Goal: Task Accomplishment & Management: Complete application form

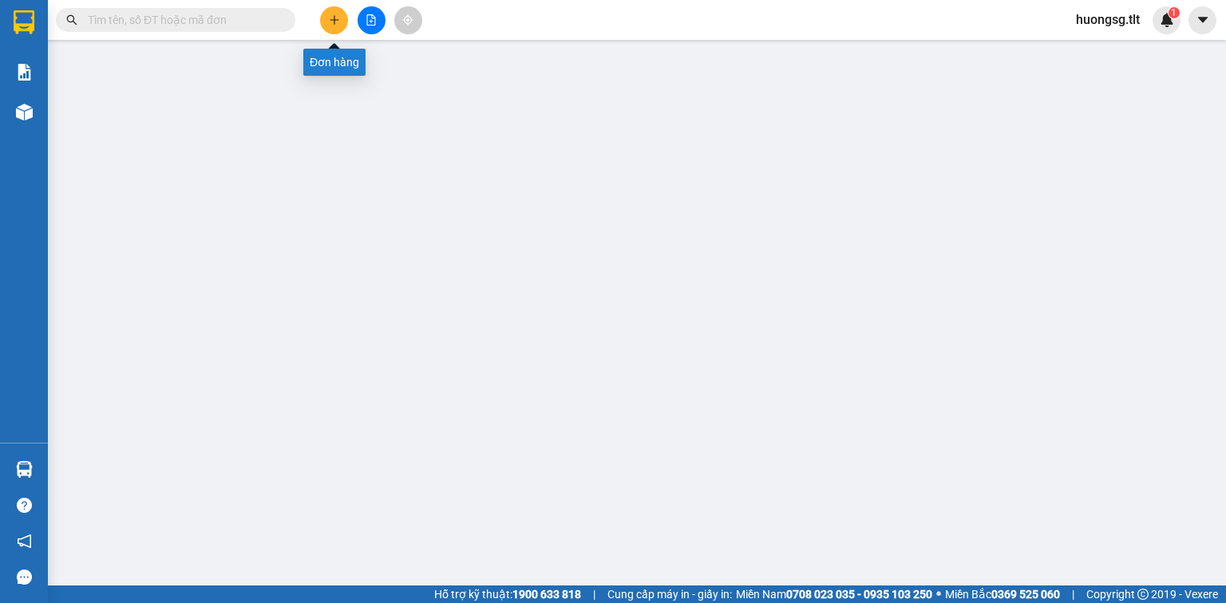
click at [342, 18] on button at bounding box center [334, 20] width 28 height 28
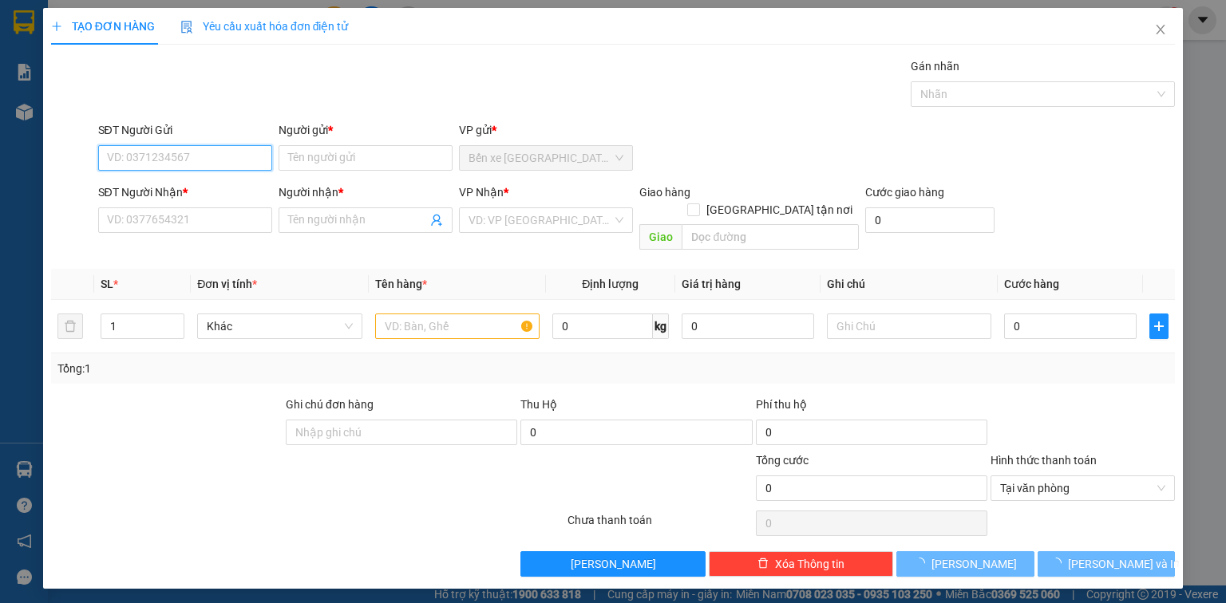
drag, startPoint x: 226, startPoint y: 162, endPoint x: 217, endPoint y: 172, distance: 13.6
click at [229, 160] on input "SĐT Người Gửi" at bounding box center [185, 158] width 174 height 26
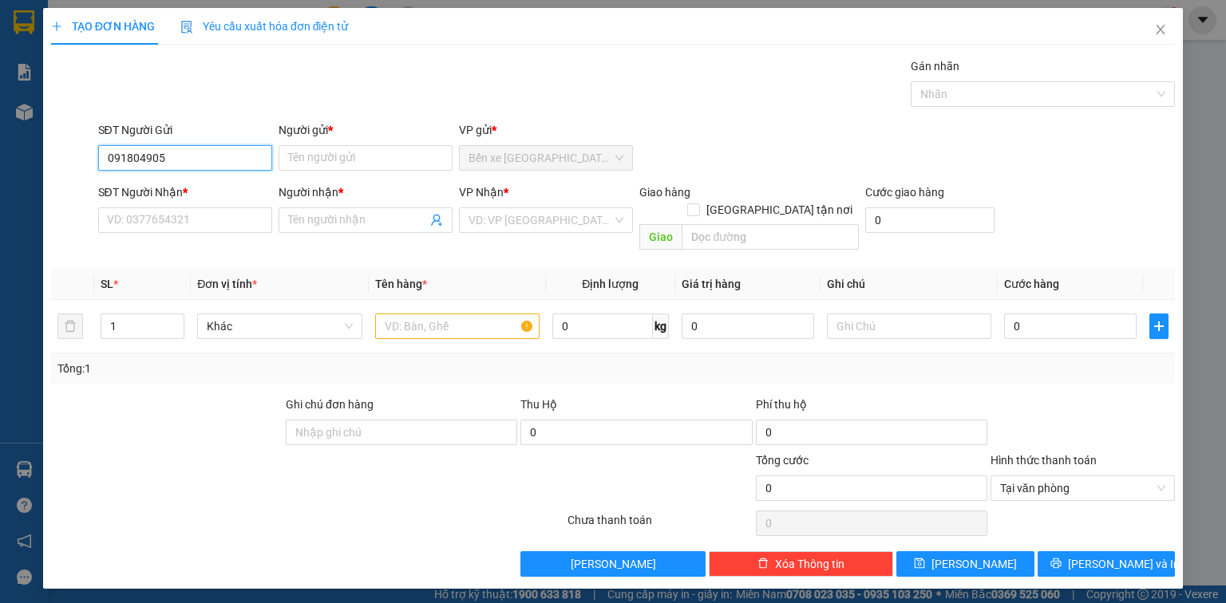
type input "0918049057"
click at [209, 190] on div "0918049057 - 3 TRUNG" at bounding box center [185, 189] width 155 height 18
type input "3 TRUNG"
type input "0918049057"
click at [206, 217] on input "SĐT Người Nhận *" at bounding box center [185, 220] width 174 height 26
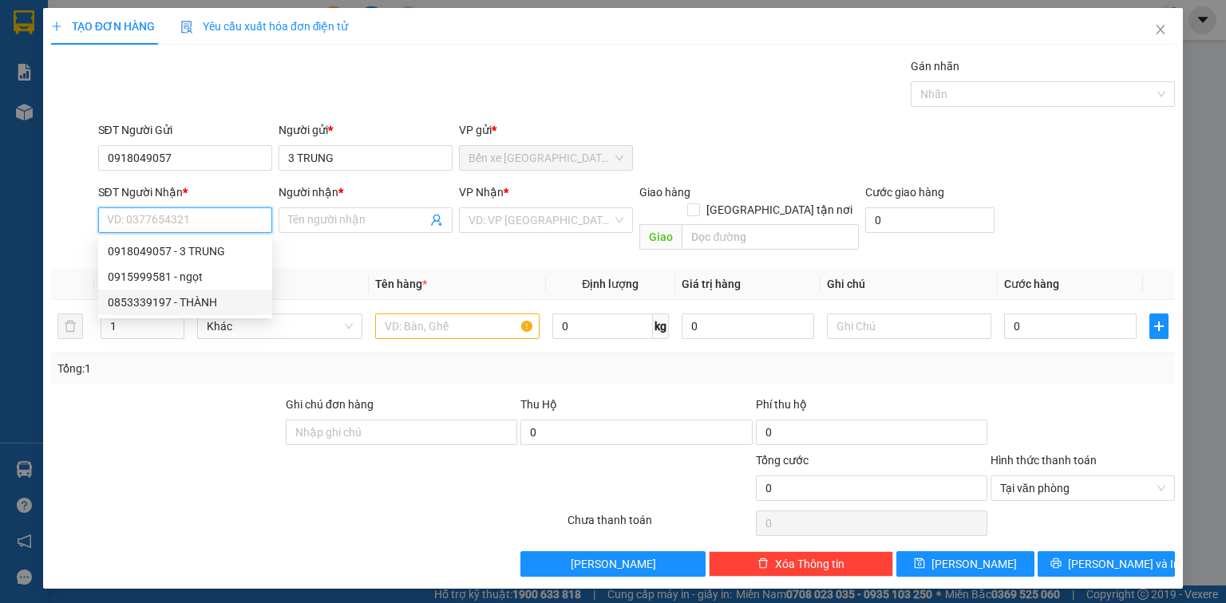
click at [232, 299] on div "0853339197 - THÀNH" at bounding box center [185, 303] width 155 height 18
type input "0853339197"
type input "THÀNH"
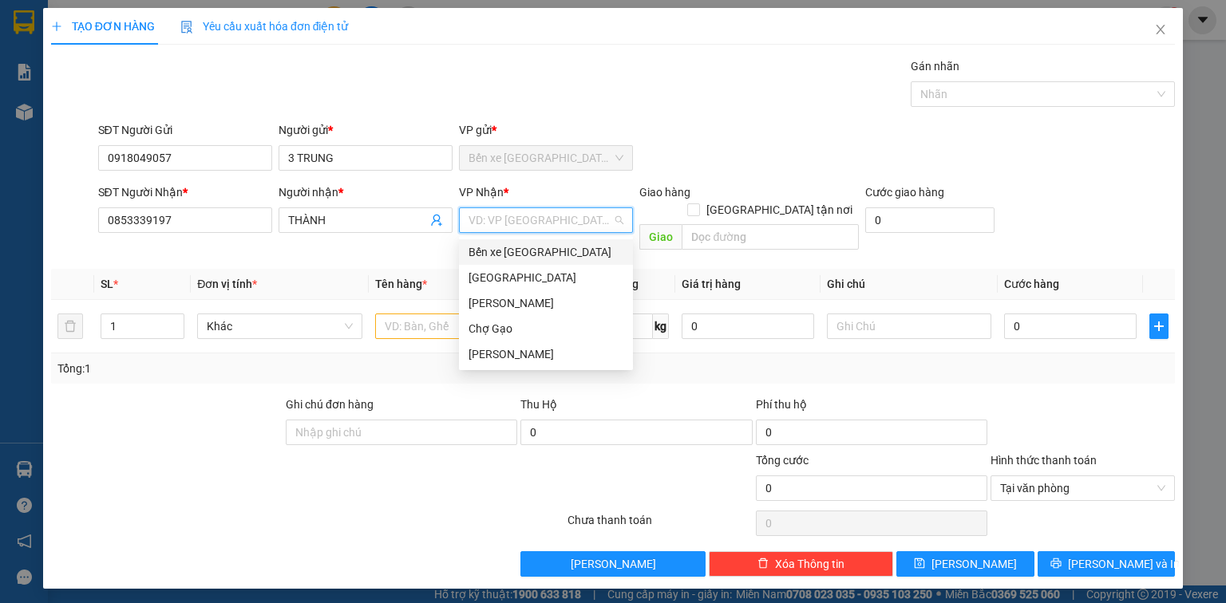
click at [531, 222] on input "search" at bounding box center [540, 220] width 144 height 24
click at [562, 278] on div "[GEOGRAPHIC_DATA]" at bounding box center [545, 278] width 155 height 18
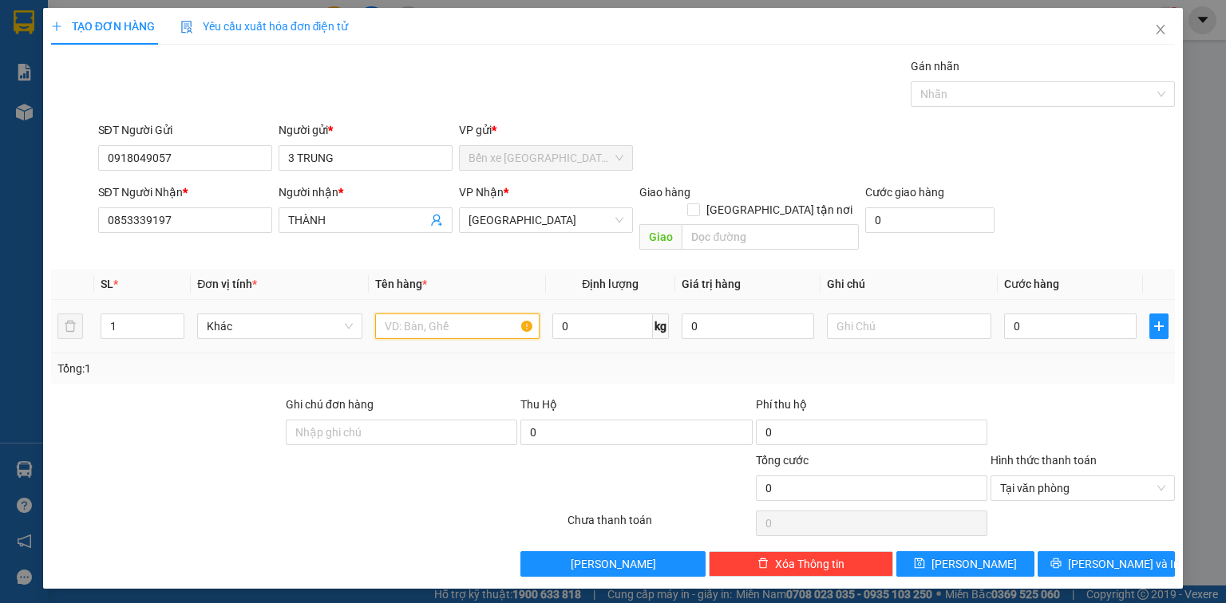
click at [440, 314] on input "text" at bounding box center [457, 327] width 164 height 26
click at [417, 314] on input "2 bao cá" at bounding box center [457, 327] width 164 height 26
type input "2 bao cá"
click at [1115, 314] on input "0" at bounding box center [1070, 327] width 132 height 26
type input "5"
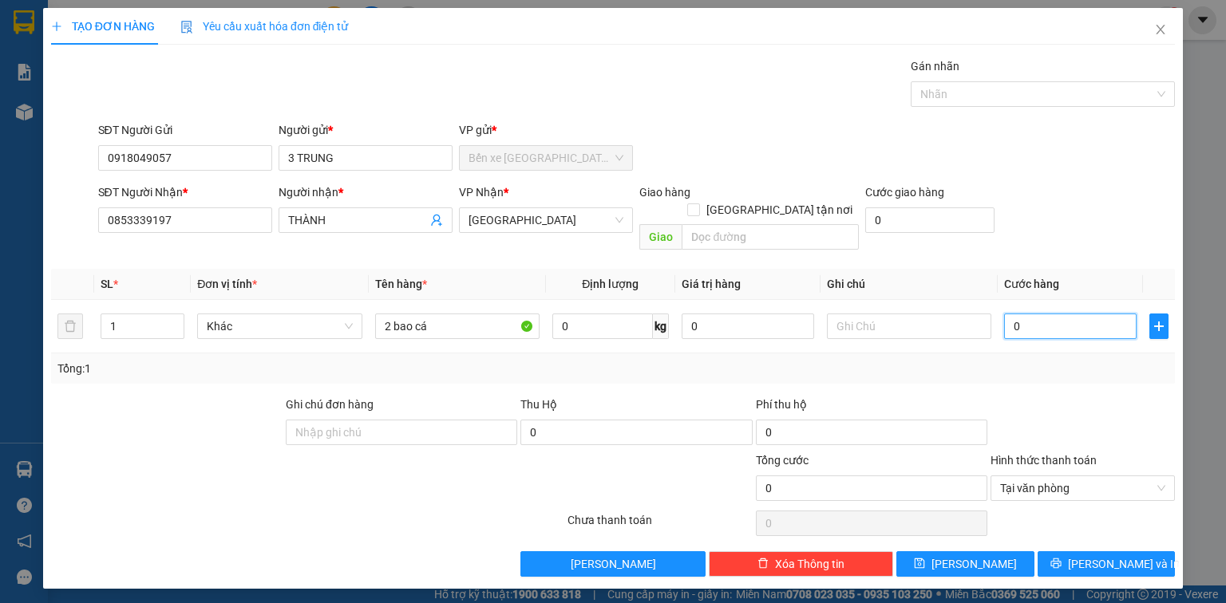
type input "5"
type input "50"
click at [1072, 478] on span "Tại văn phòng" at bounding box center [1082, 488] width 165 height 24
type input "50.000"
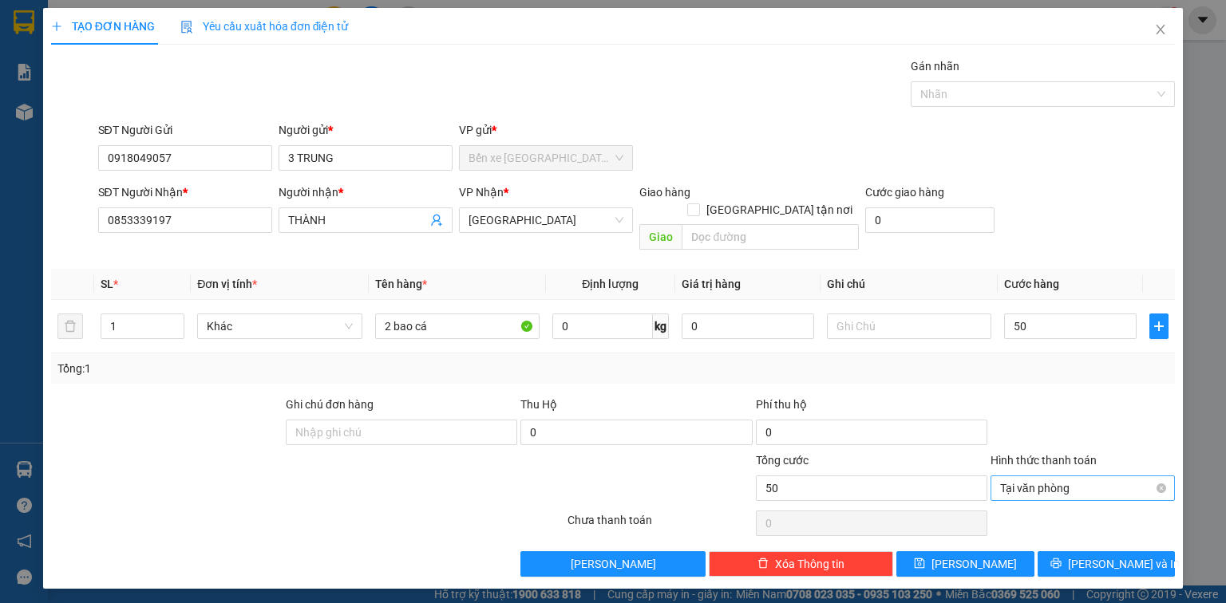
type input "50.000"
click at [1109, 402] on div at bounding box center [1083, 424] width 188 height 56
click at [1076, 551] on button "[PERSON_NAME] và In" at bounding box center [1106, 564] width 138 height 26
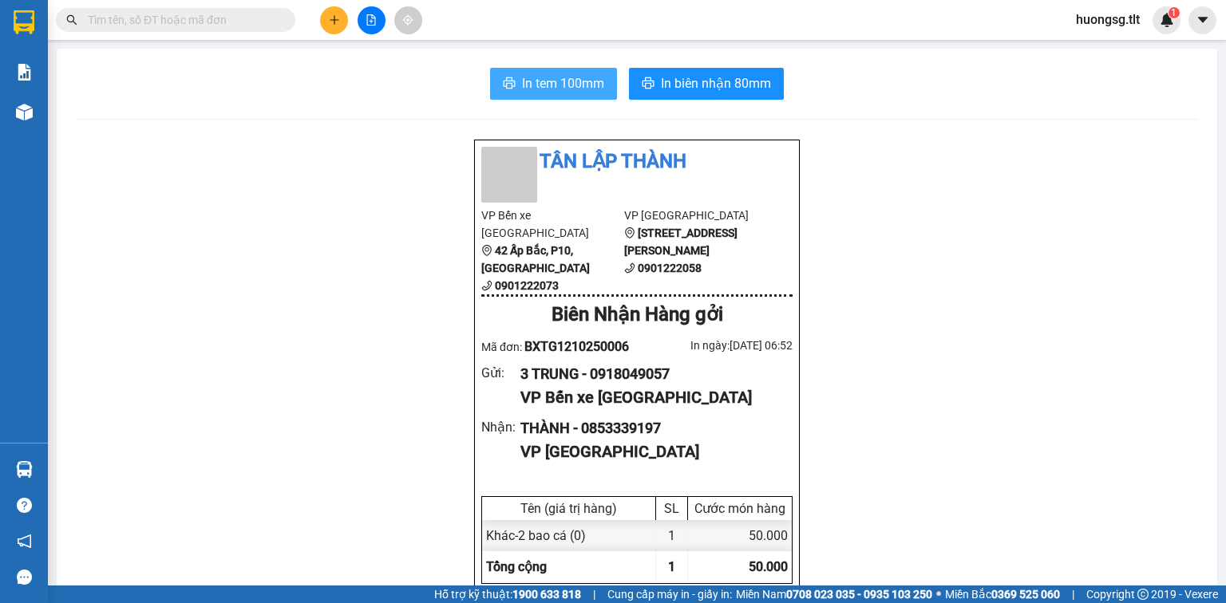
click at [585, 76] on span "In tem 100mm" at bounding box center [563, 83] width 82 height 20
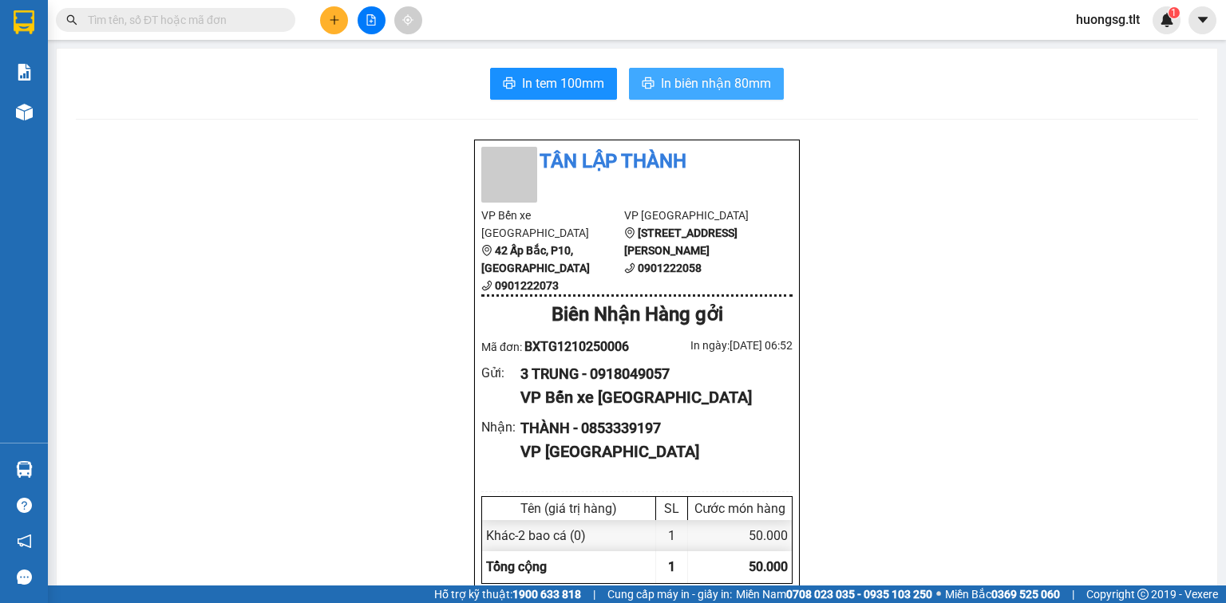
click at [714, 78] on span "In biên nhận 80mm" at bounding box center [716, 83] width 110 height 20
click at [330, 13] on button at bounding box center [334, 20] width 28 height 28
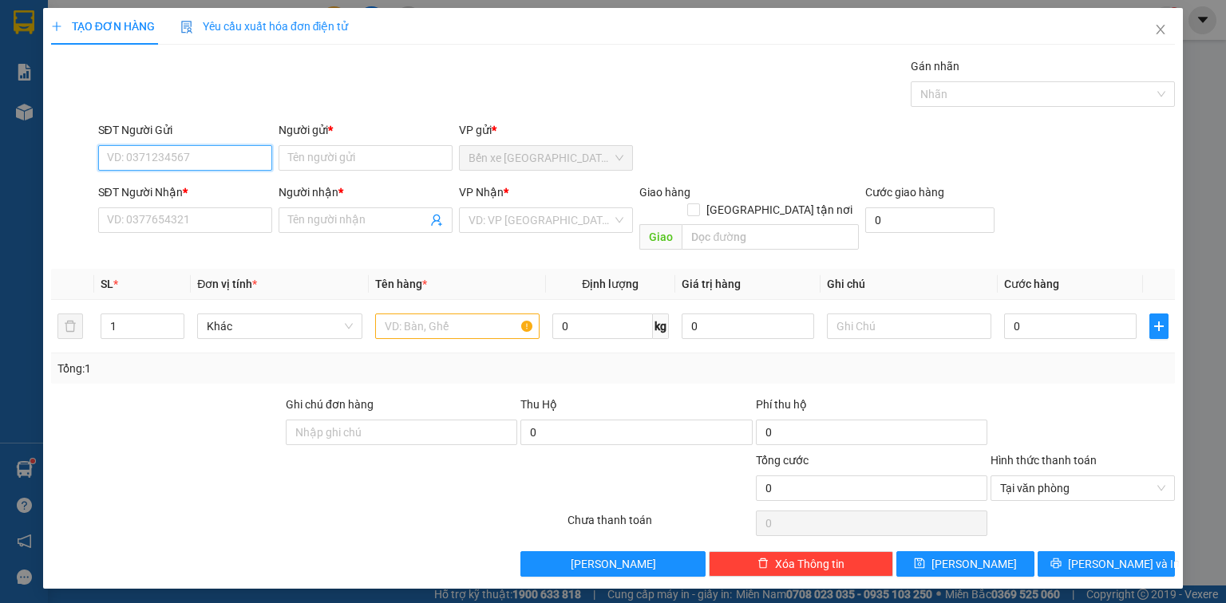
click at [227, 154] on input "SĐT Người Gửi" at bounding box center [185, 158] width 174 height 26
type input "0333211838"
click at [214, 188] on div "0333211838 - TÂY" at bounding box center [185, 189] width 155 height 18
type input "TÂY"
type input "0333211838"
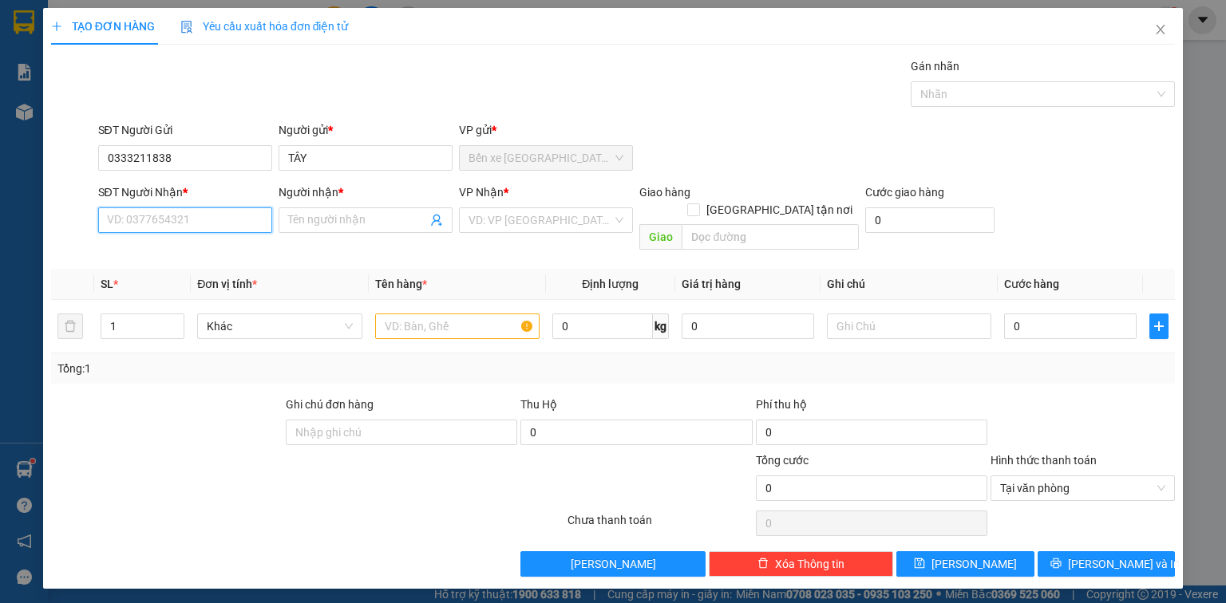
click at [193, 215] on input "SĐT Người Nhận *" at bounding box center [185, 220] width 174 height 26
type input "0703944371"
click at [310, 220] on input "Người nhận *" at bounding box center [357, 220] width 139 height 18
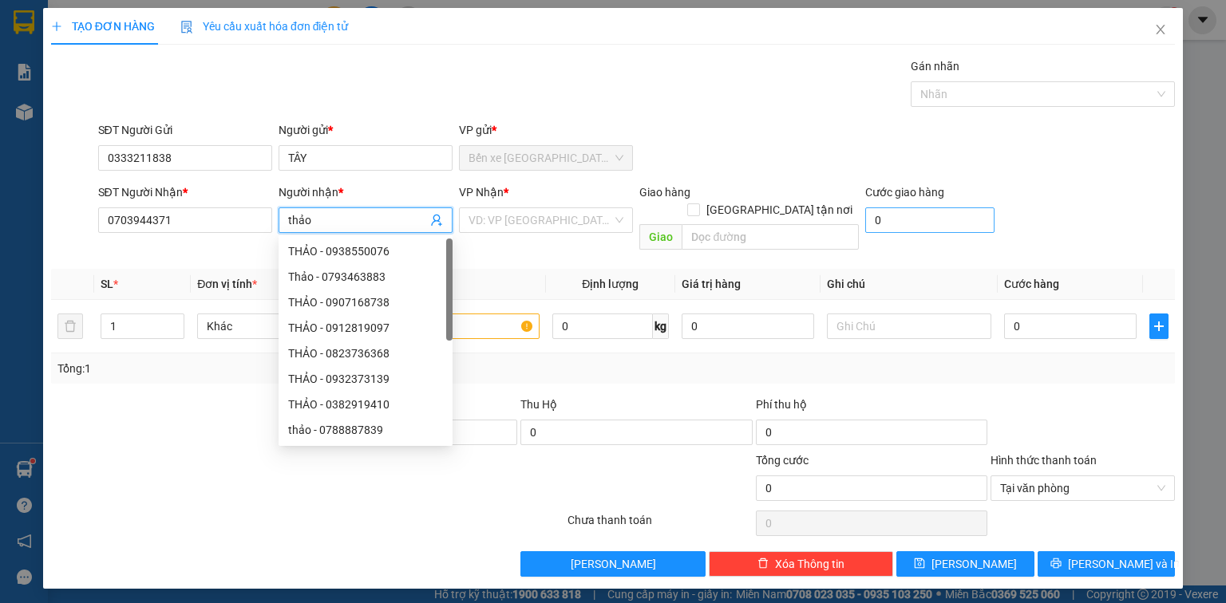
type input "thảo"
click at [888, 215] on input "0" at bounding box center [929, 220] width 129 height 26
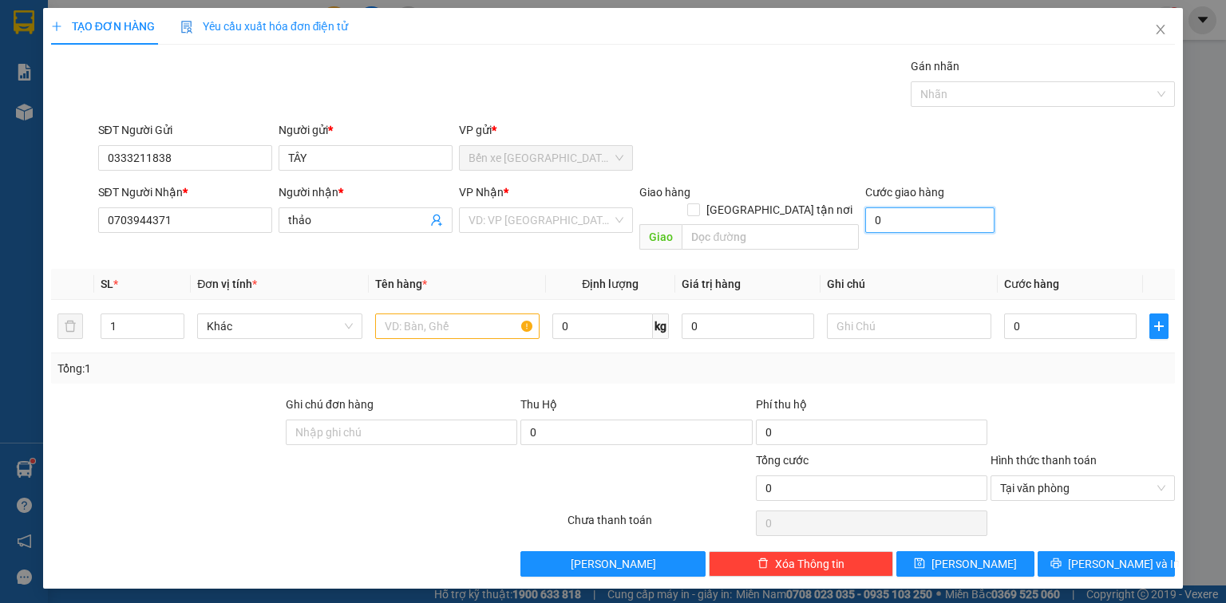
type input "3"
type input "30"
type input "30.000"
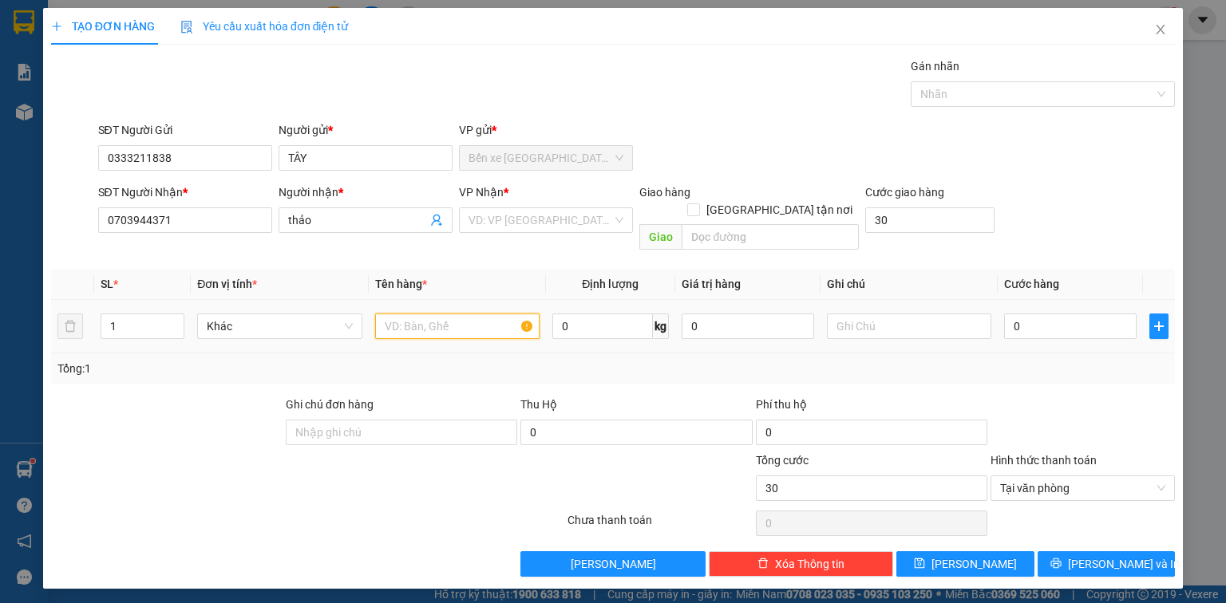
type input "30.000"
click at [433, 314] on input "text" at bounding box center [457, 327] width 164 height 26
type input "1 tnp"
click at [938, 229] on input "30.000" at bounding box center [929, 220] width 129 height 26
type input "0"
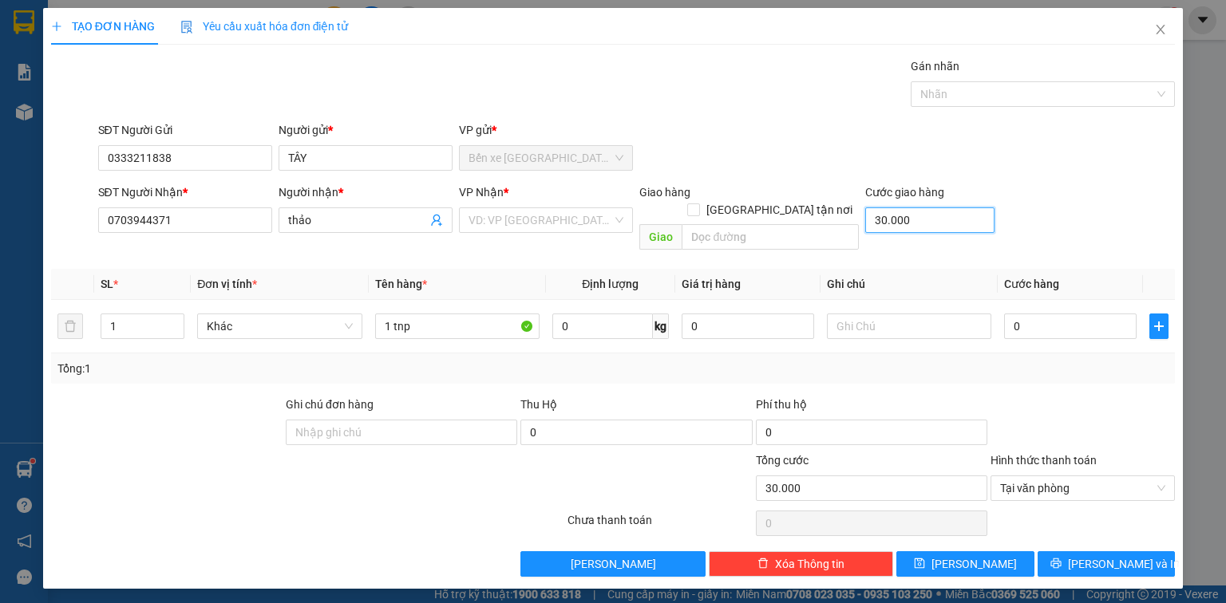
type input "0"
click at [1114, 314] on input "0" at bounding box center [1070, 327] width 132 height 26
type input "3"
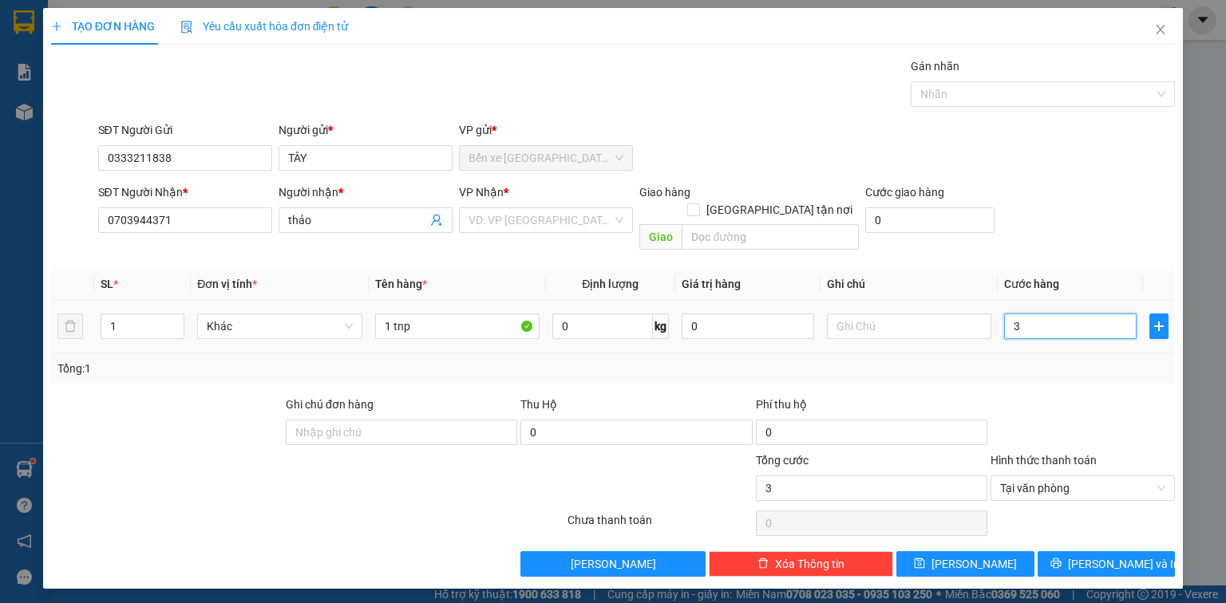
type input "30"
type input "30.000"
click at [758, 224] on input "text" at bounding box center [769, 237] width 177 height 26
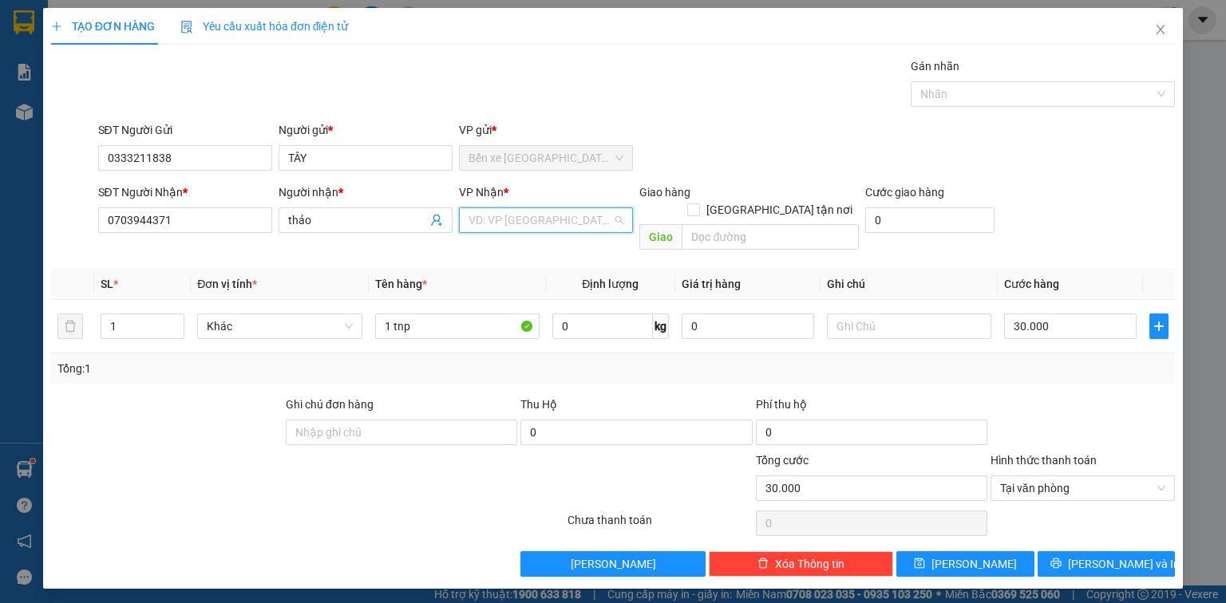
click at [538, 219] on input "search" at bounding box center [540, 220] width 144 height 24
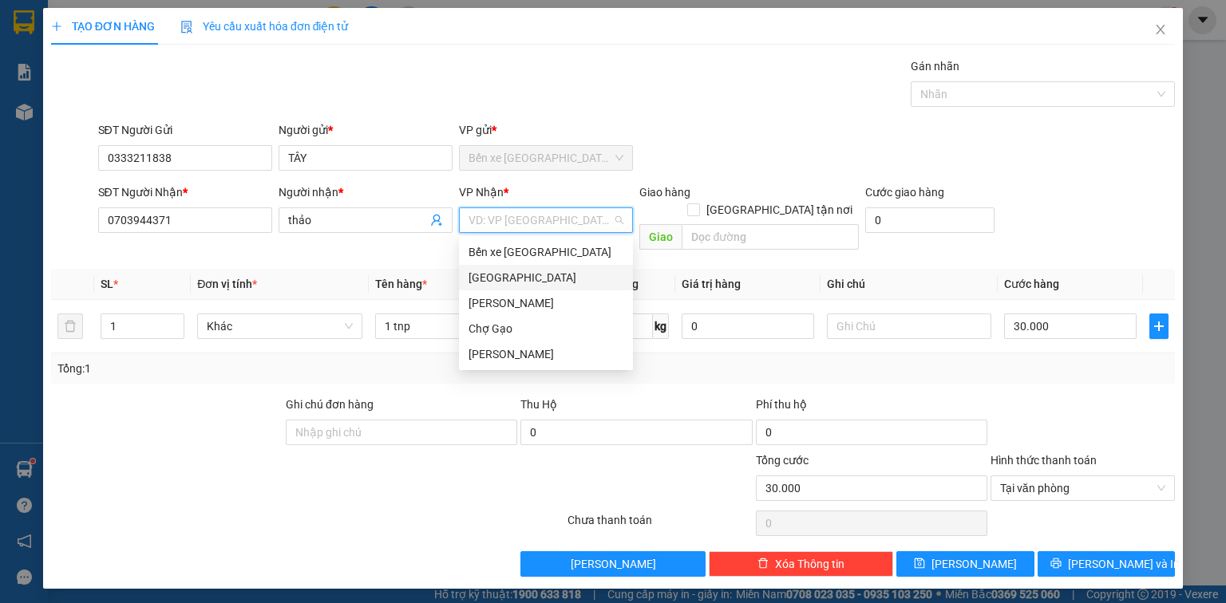
click at [517, 274] on div "[GEOGRAPHIC_DATA]" at bounding box center [545, 278] width 155 height 18
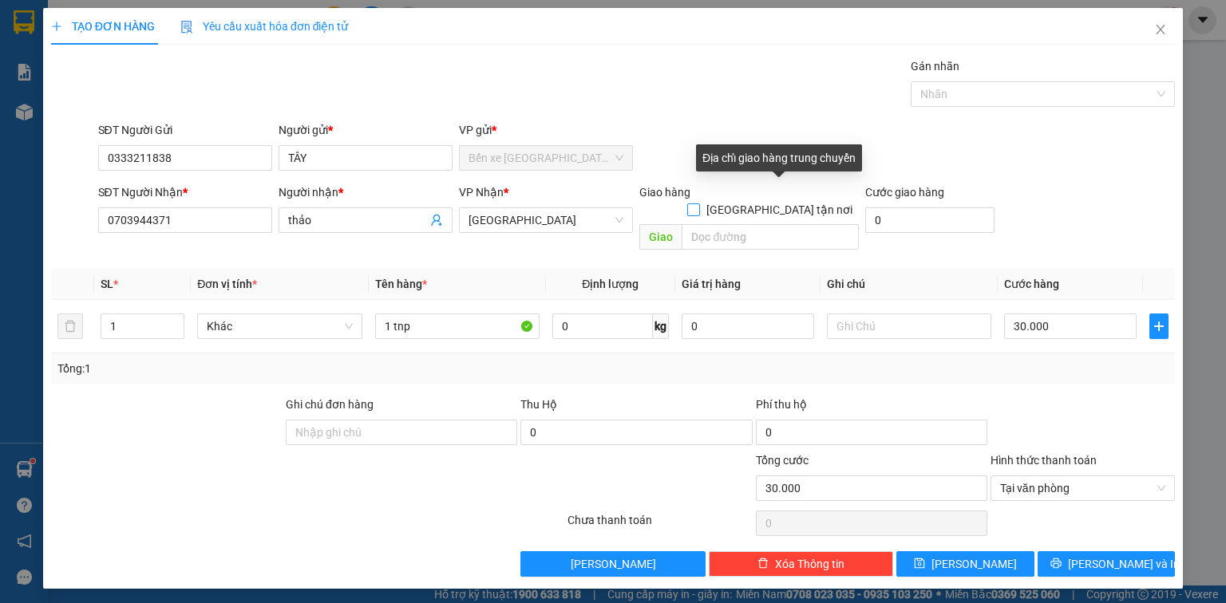
click at [698, 203] on input "[GEOGRAPHIC_DATA] tận nơi" at bounding box center [692, 208] width 11 height 11
checkbox input "true"
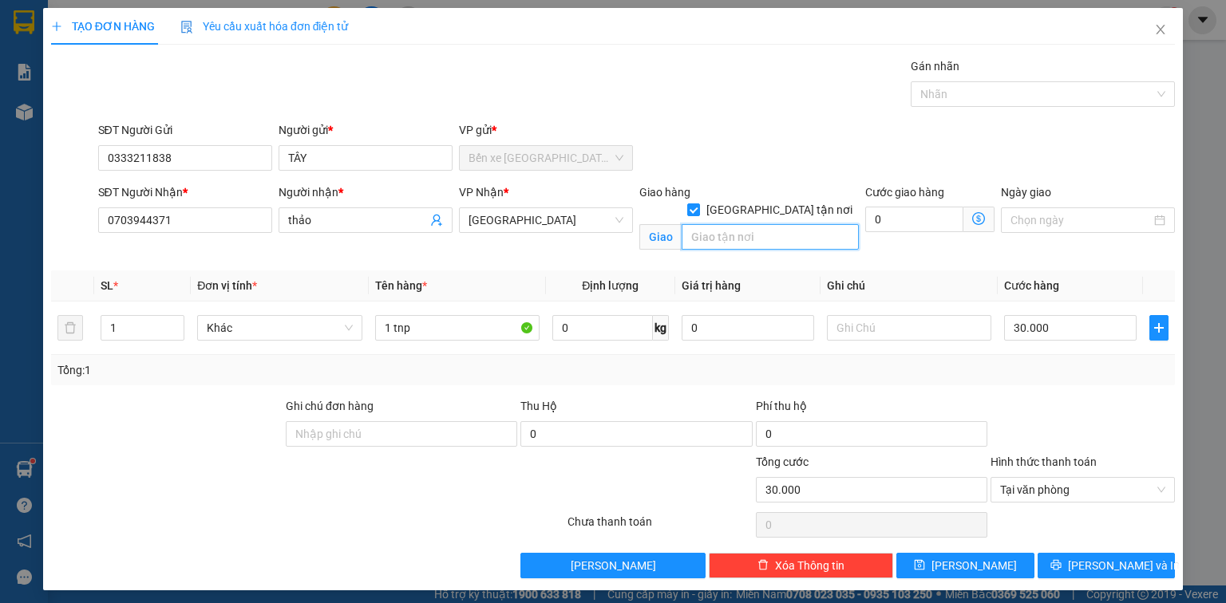
click at [710, 224] on input "text" at bounding box center [769, 237] width 177 height 26
type input "91A CAO THẮNG P3 Q3"
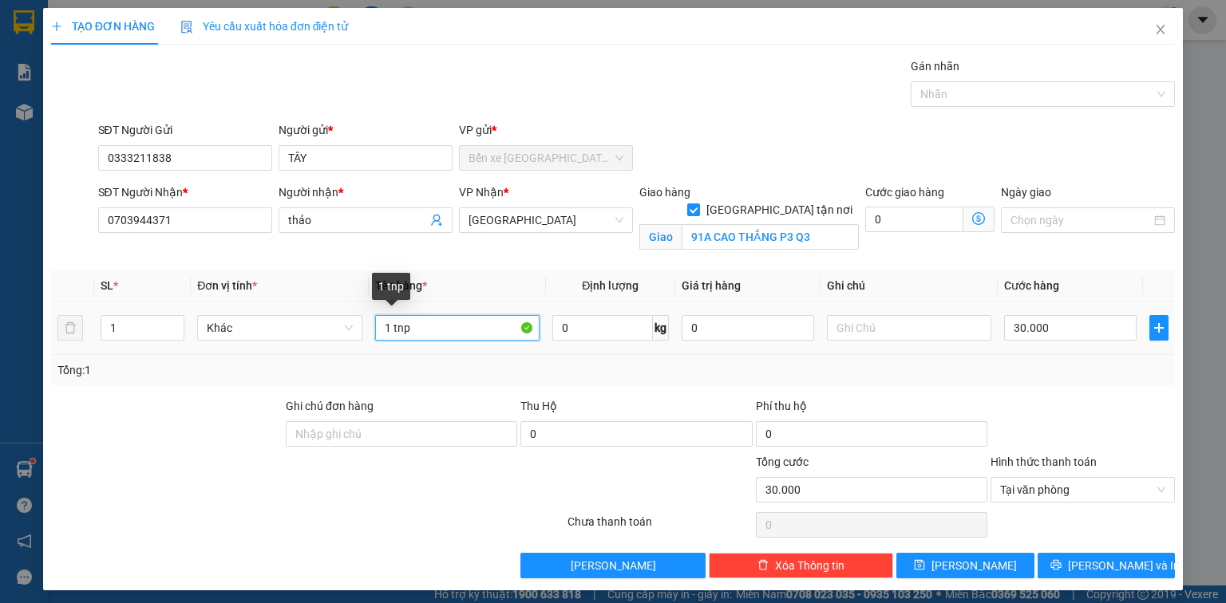
click at [428, 330] on input "1 tnp" at bounding box center [457, 328] width 164 height 26
click at [468, 327] on input "1 TNP ( A BẢO KO PHÍ)" at bounding box center [457, 328] width 164 height 26
type input "1 TNP ( A BẢO CHƯA PHÍ)"
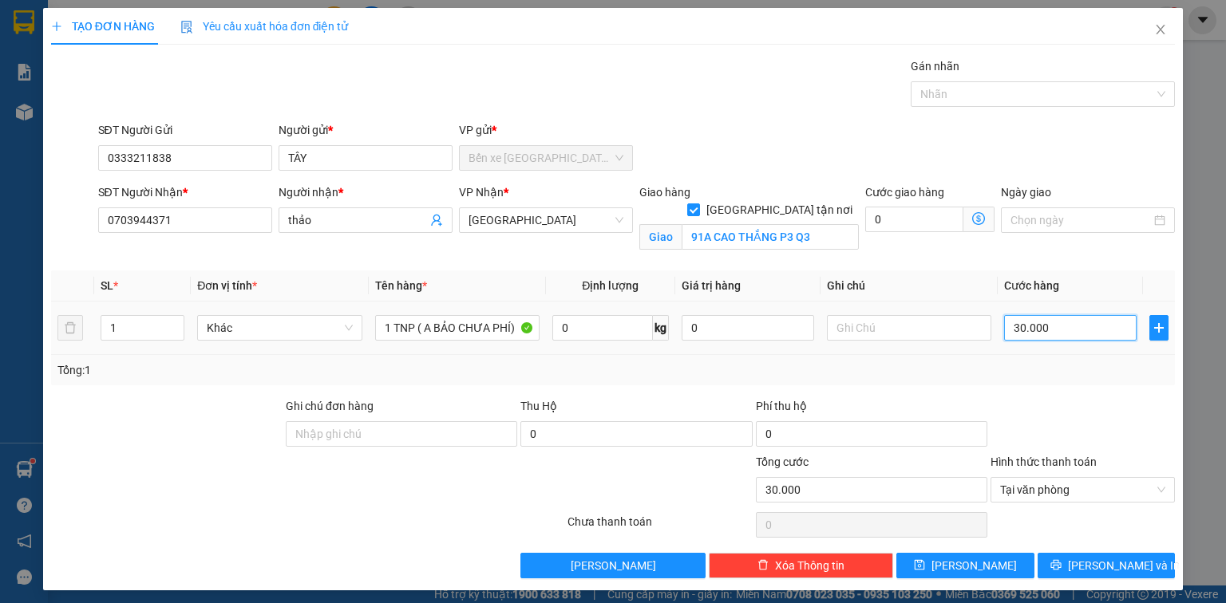
click at [1071, 332] on input "30.000" at bounding box center [1070, 328] width 132 height 26
click at [1137, 564] on button "[PERSON_NAME] và In" at bounding box center [1106, 566] width 138 height 26
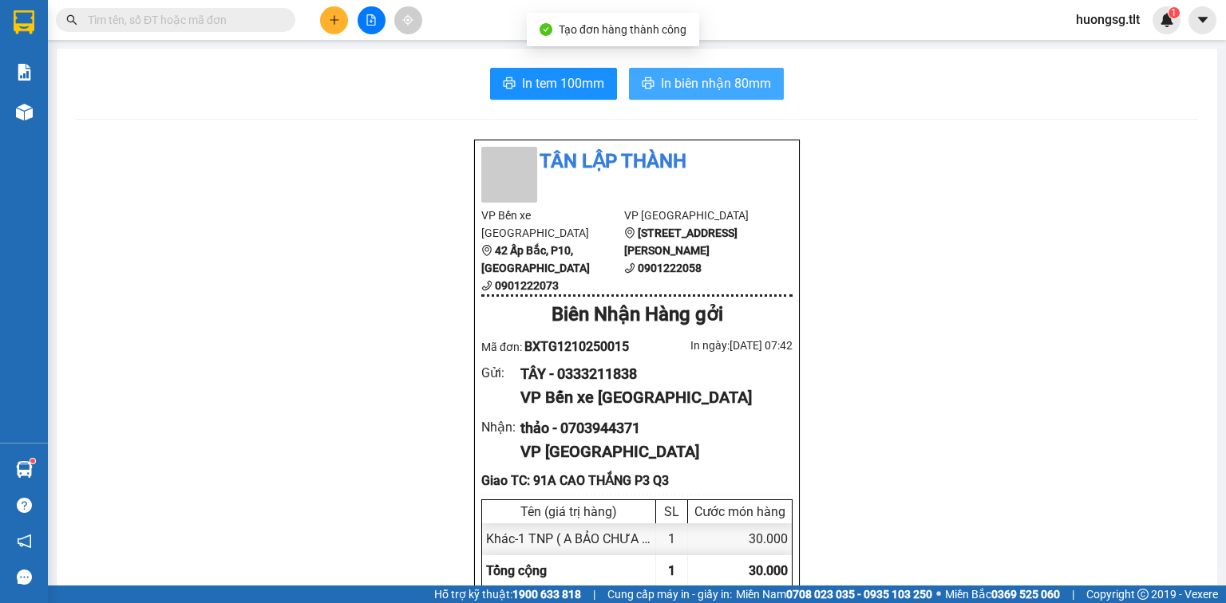
click at [708, 81] on span "In biên nhận 80mm" at bounding box center [716, 83] width 110 height 20
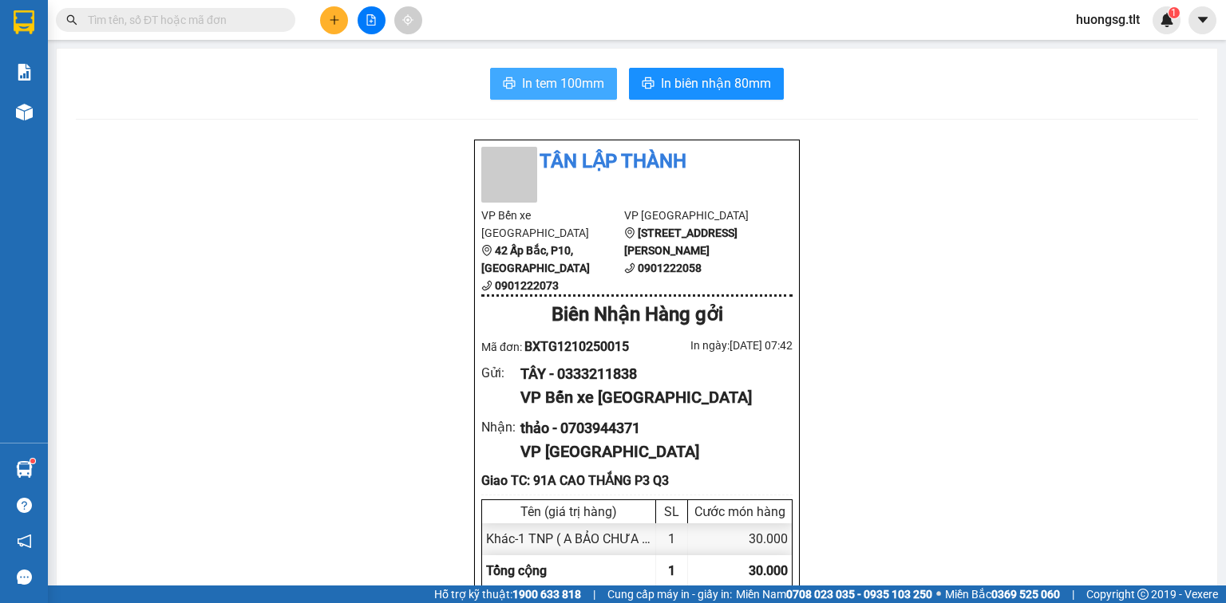
click at [530, 81] on span "In tem 100mm" at bounding box center [563, 83] width 82 height 20
drag, startPoint x: 176, startPoint y: 15, endPoint x: 185, endPoint y: 12, distance: 9.3
click at [176, 14] on input "text" at bounding box center [182, 20] width 188 height 18
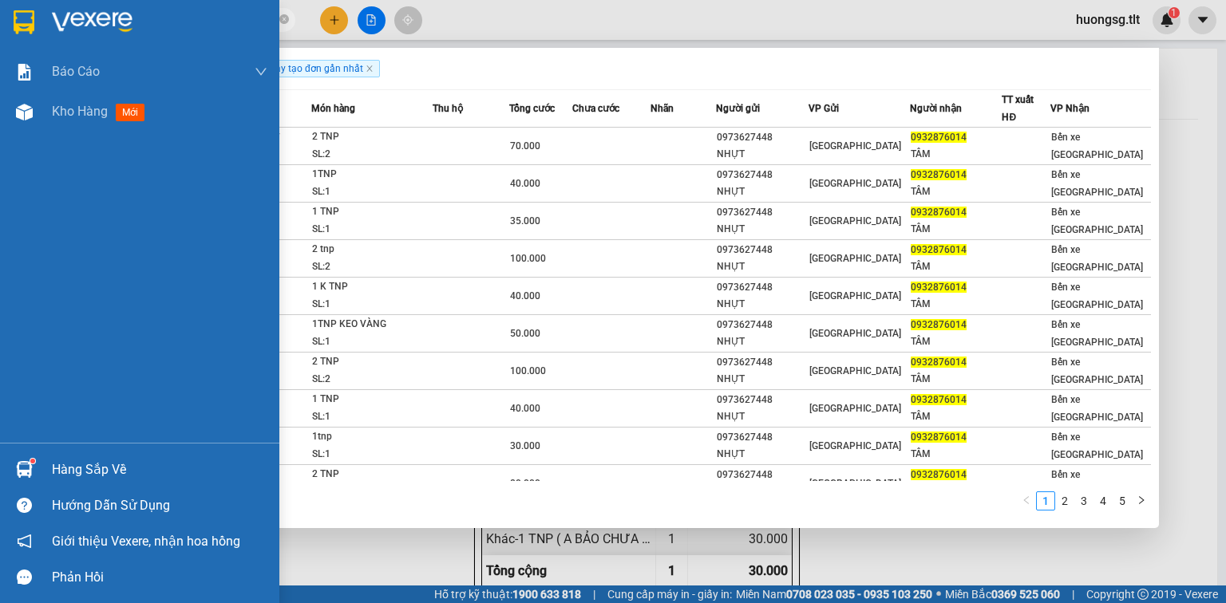
type input "0932876014"
click at [39, 457] on div "Hàng sắp về" at bounding box center [139, 470] width 279 height 36
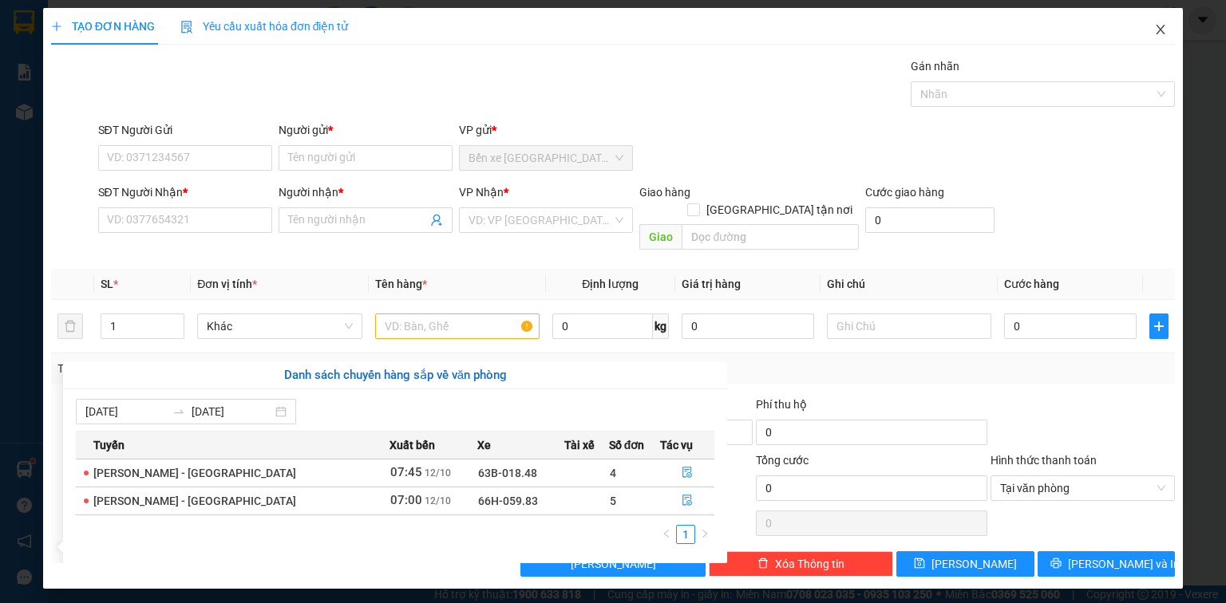
click at [1159, 30] on icon "close" at bounding box center [1160, 30] width 9 height 10
